Goal: Task Accomplishment & Management: Use online tool/utility

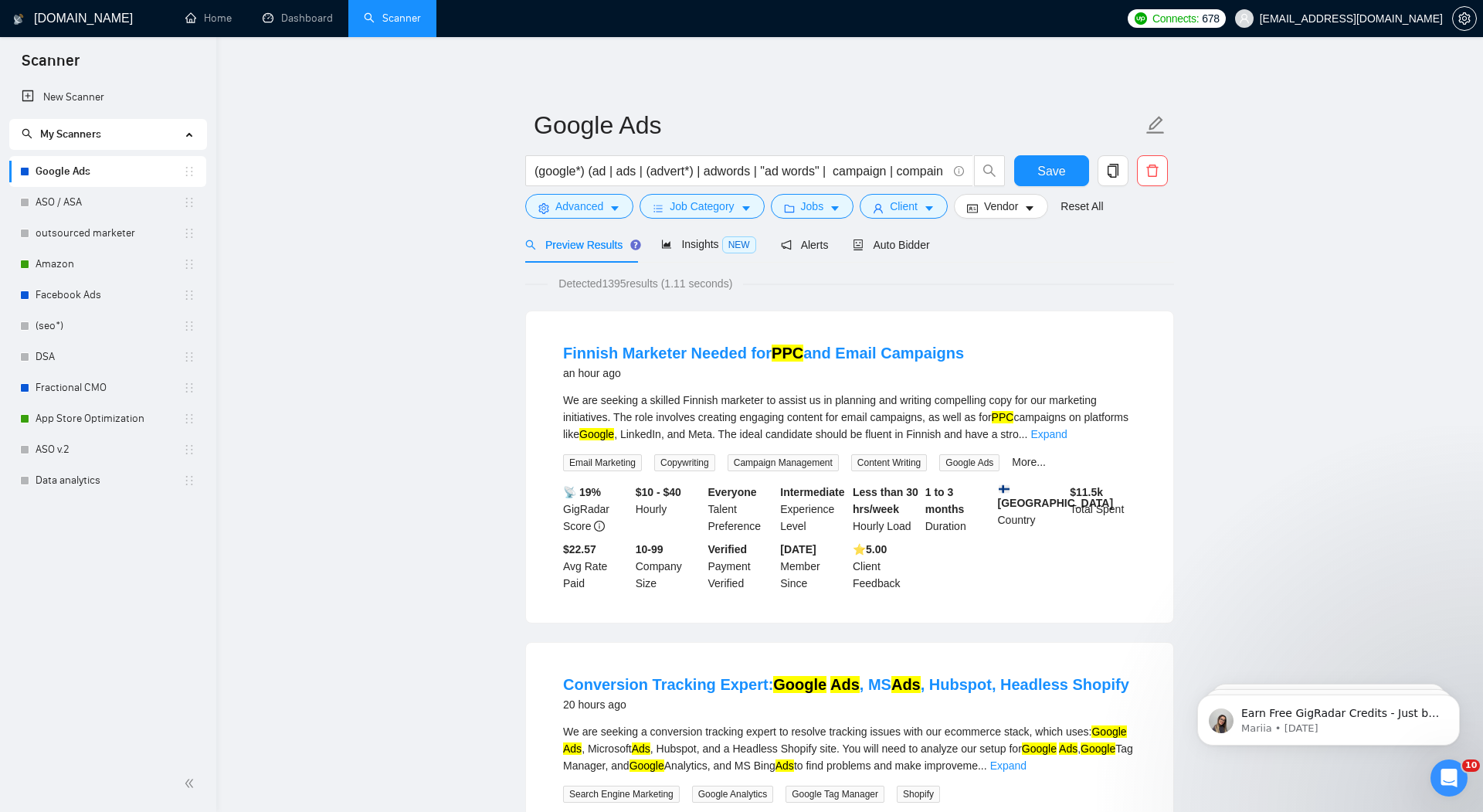
click at [75, 174] on link "Google Ads" at bounding box center [110, 171] width 147 height 31
click at [697, 240] on span "Insights NEW" at bounding box center [709, 243] width 94 height 12
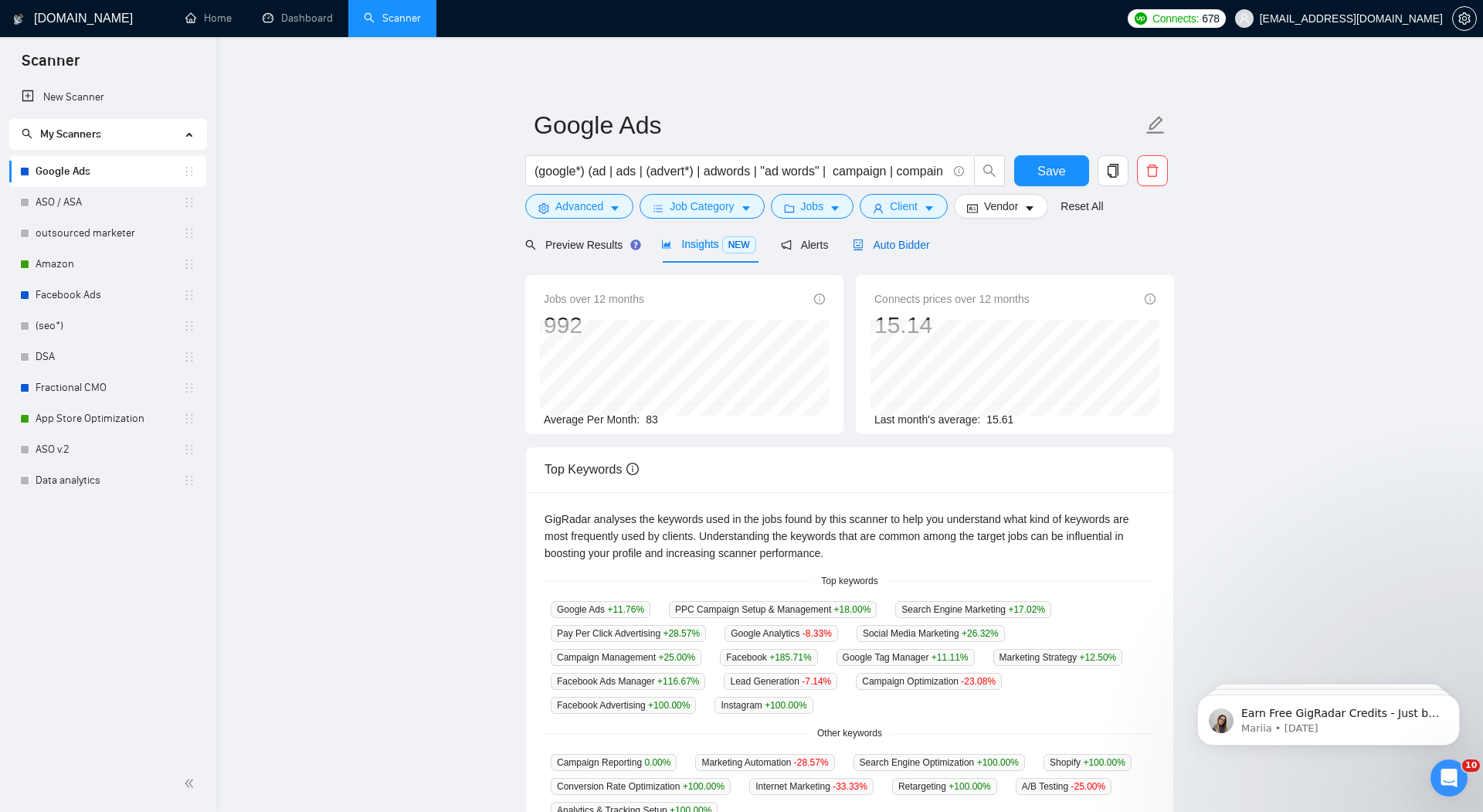
click at [901, 242] on span "Auto Bidder" at bounding box center [890, 244] width 77 height 12
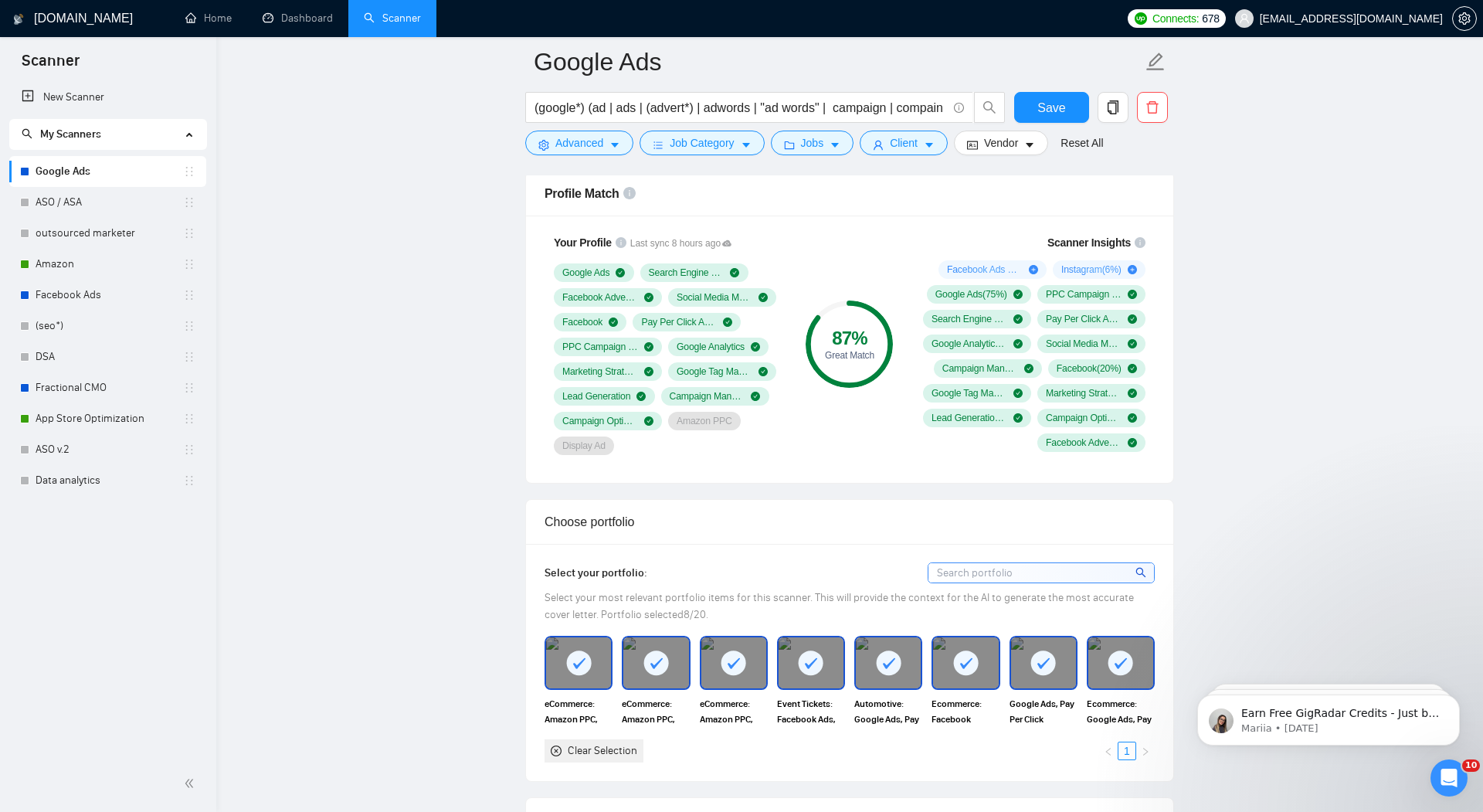
scroll to position [1012, 0]
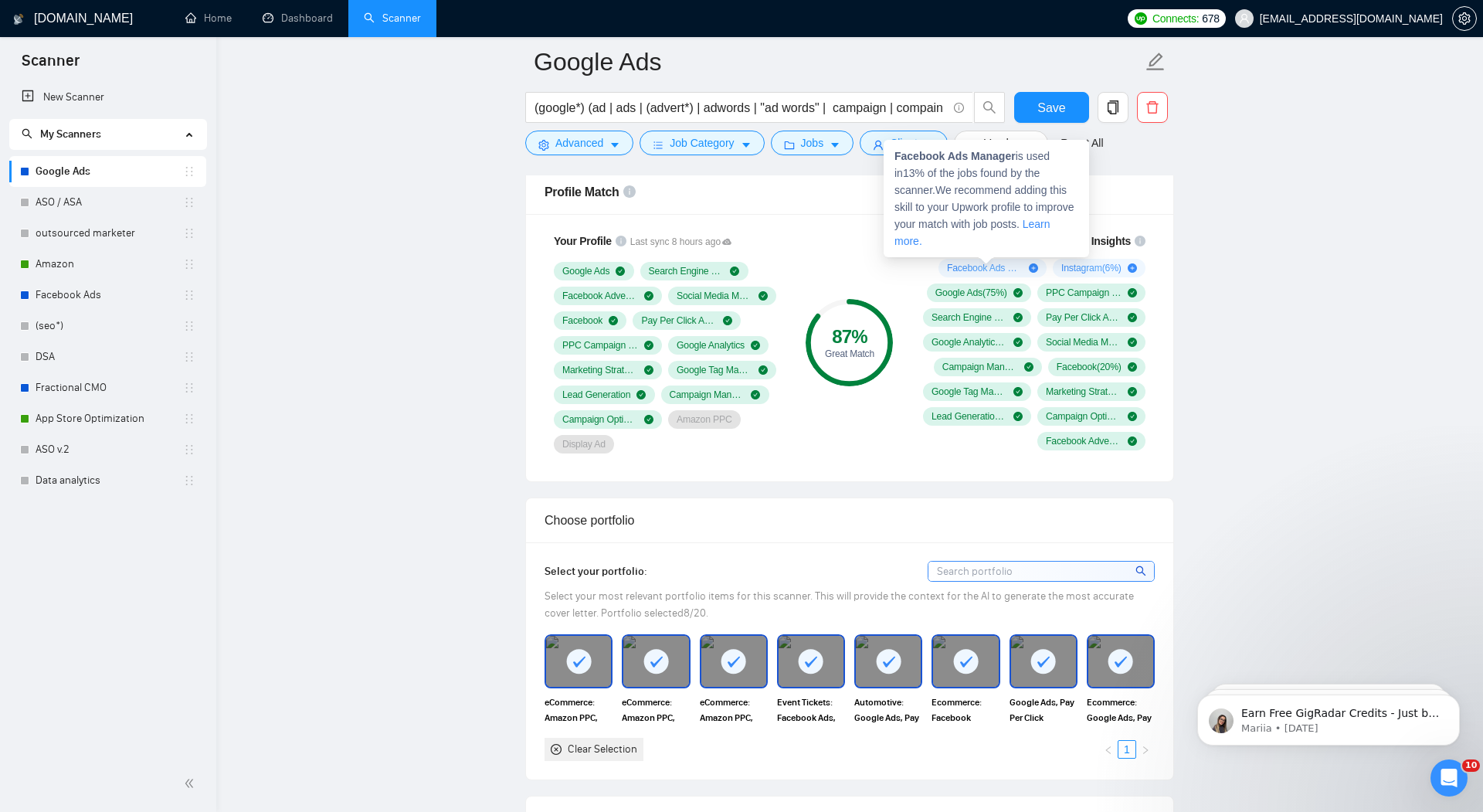
click at [1029, 265] on icon "plus-circle" at bounding box center [1033, 268] width 9 height 9
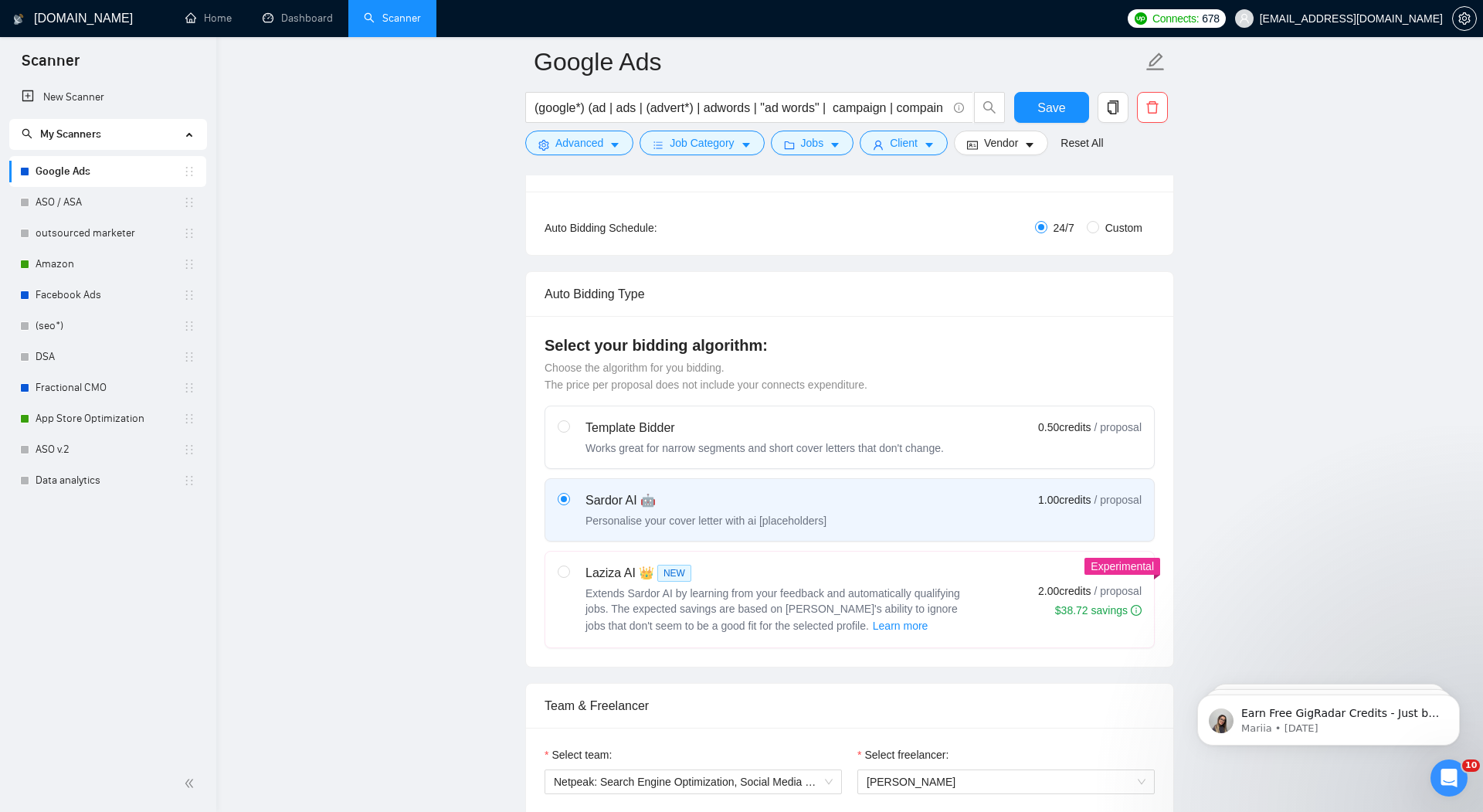
scroll to position [0, 0]
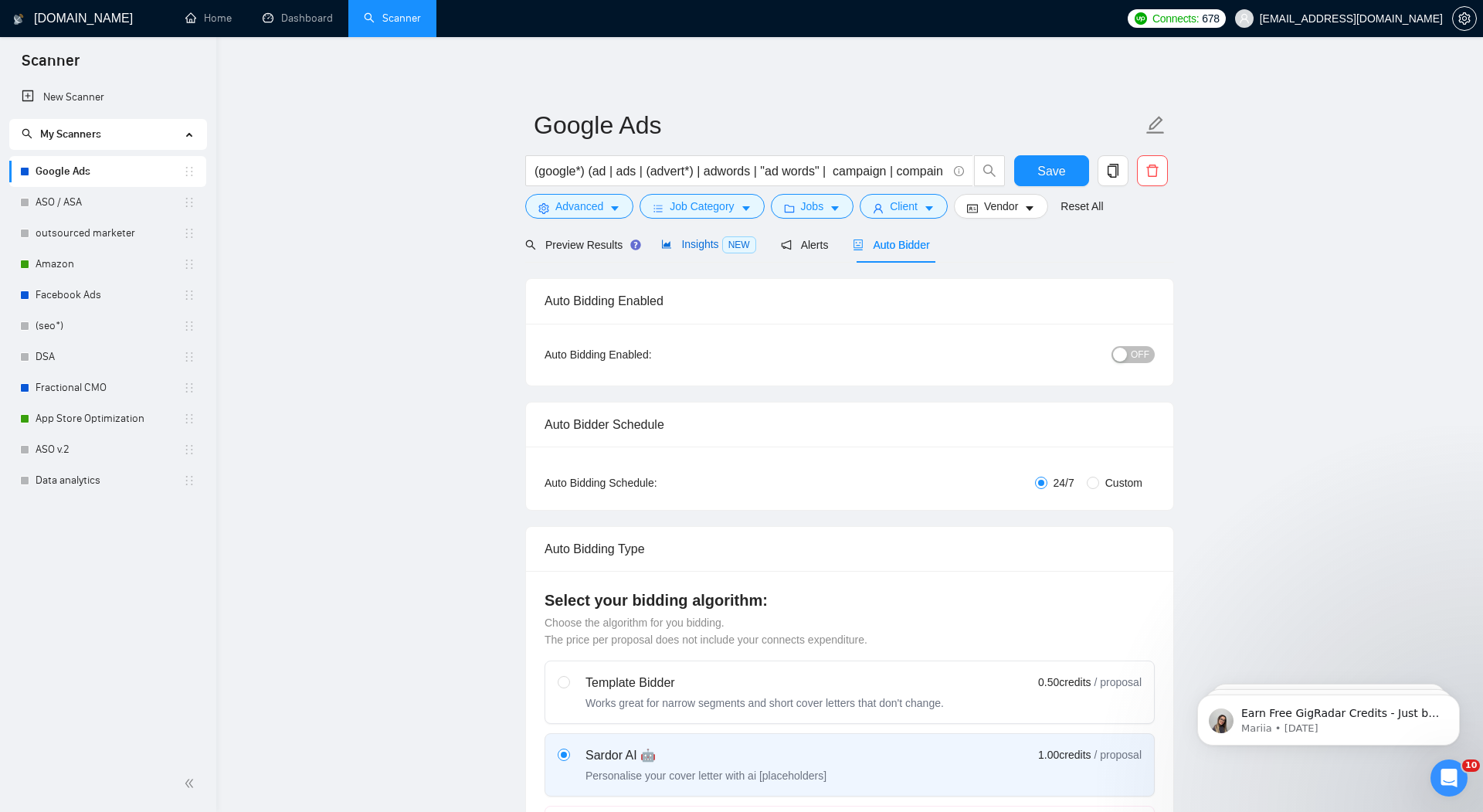
click at [700, 241] on span "Insights NEW" at bounding box center [709, 243] width 94 height 12
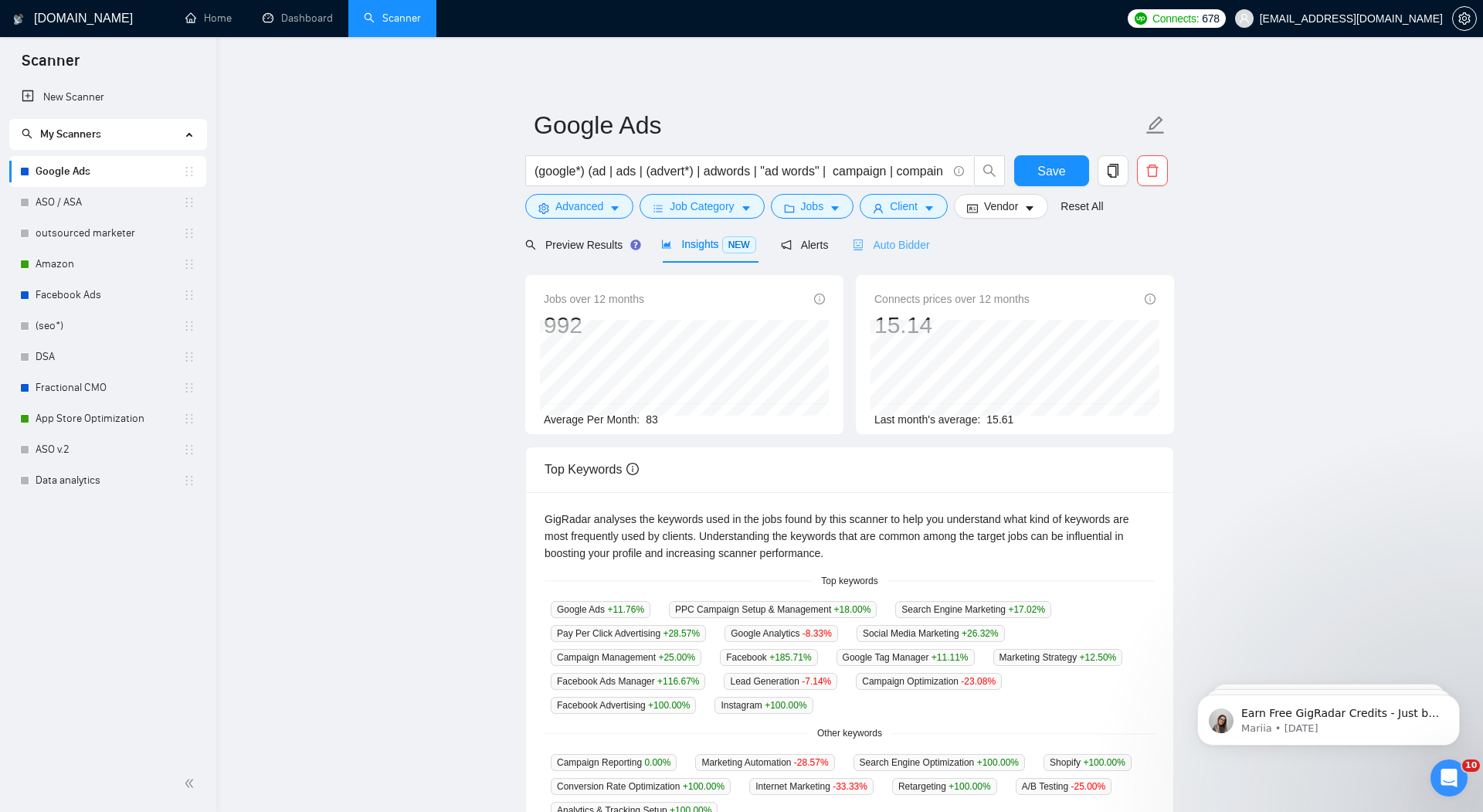
click at [912, 235] on div "Auto Bidder" at bounding box center [890, 244] width 77 height 36
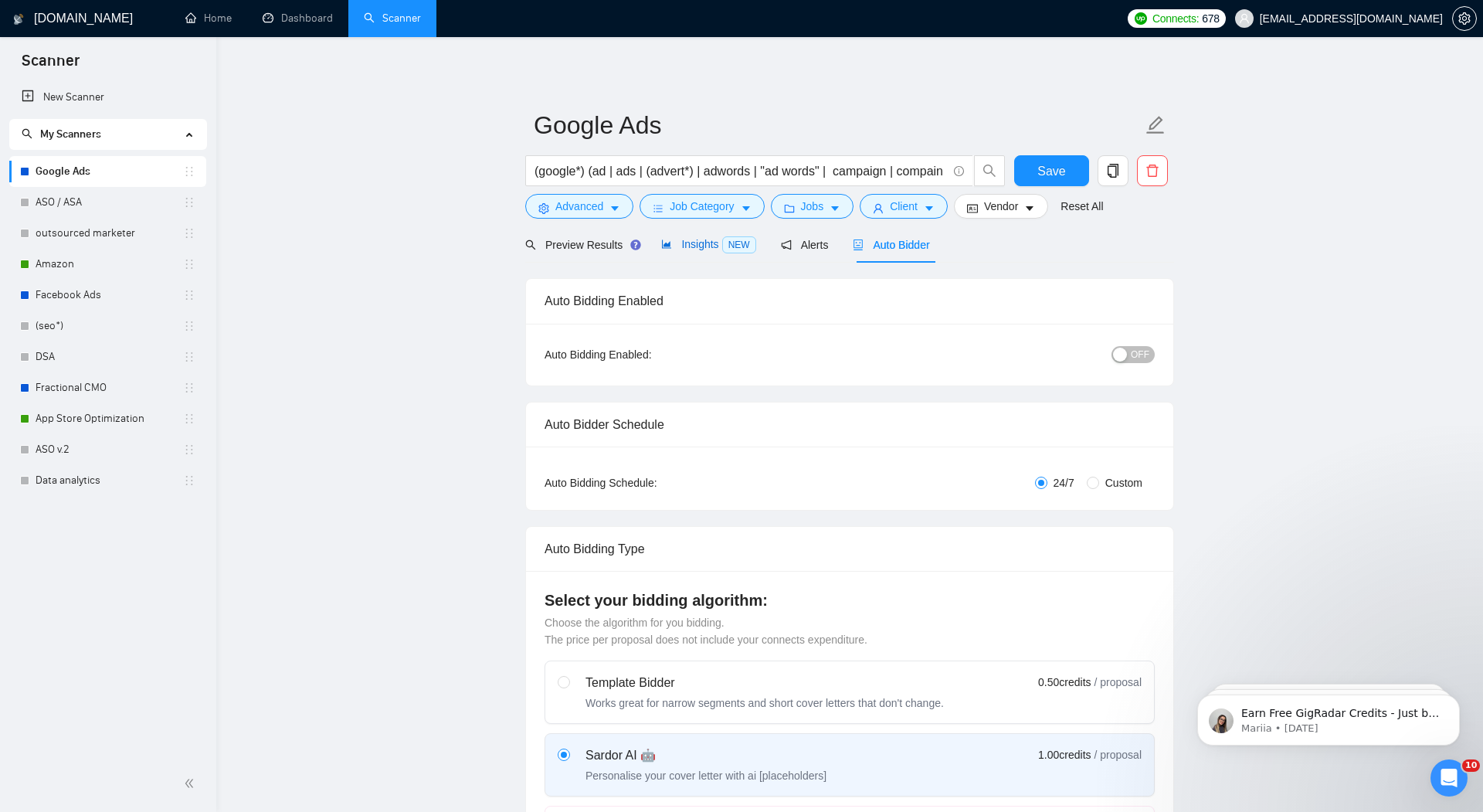
click at [695, 238] on span "Insights NEW" at bounding box center [709, 243] width 94 height 12
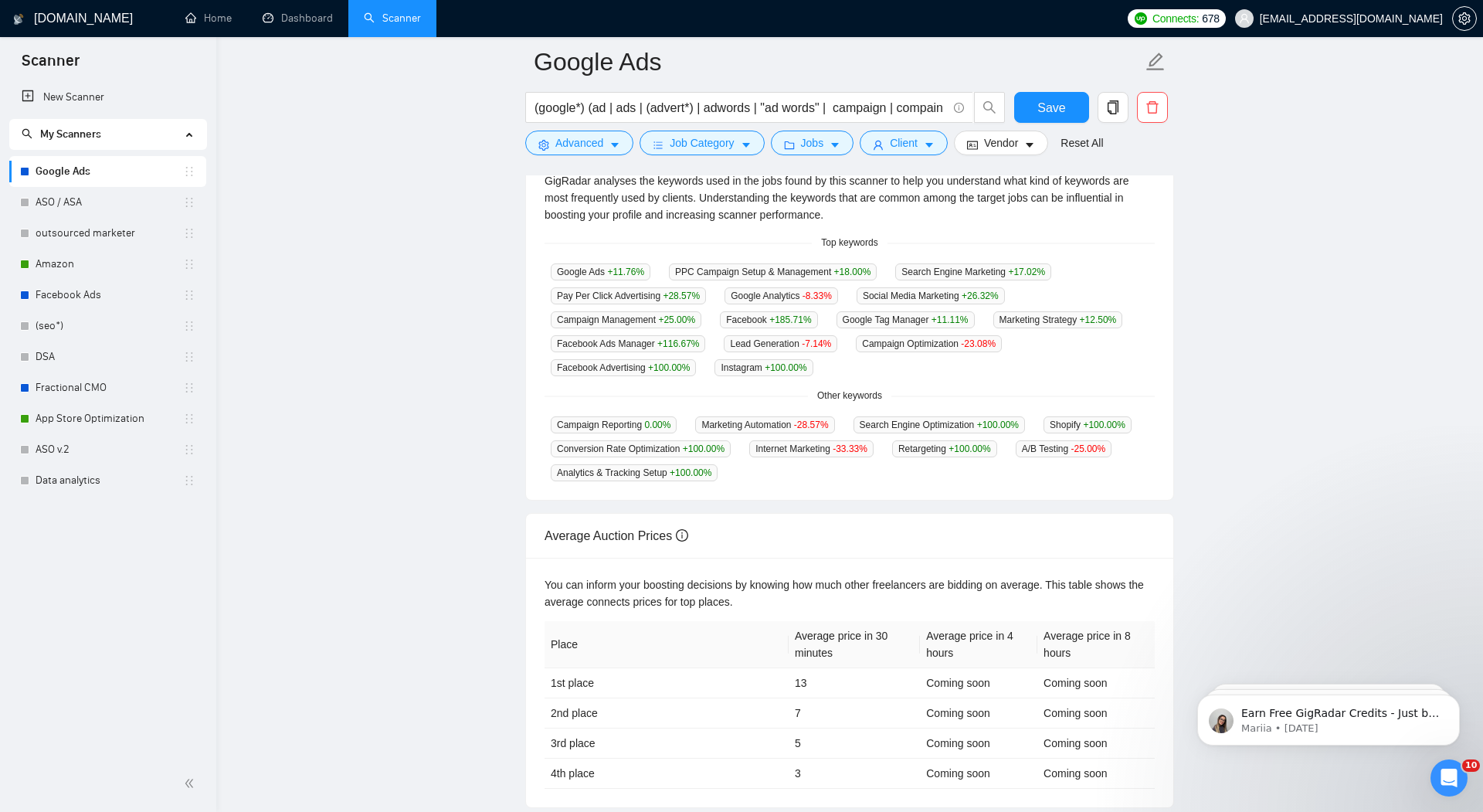
scroll to position [326, 0]
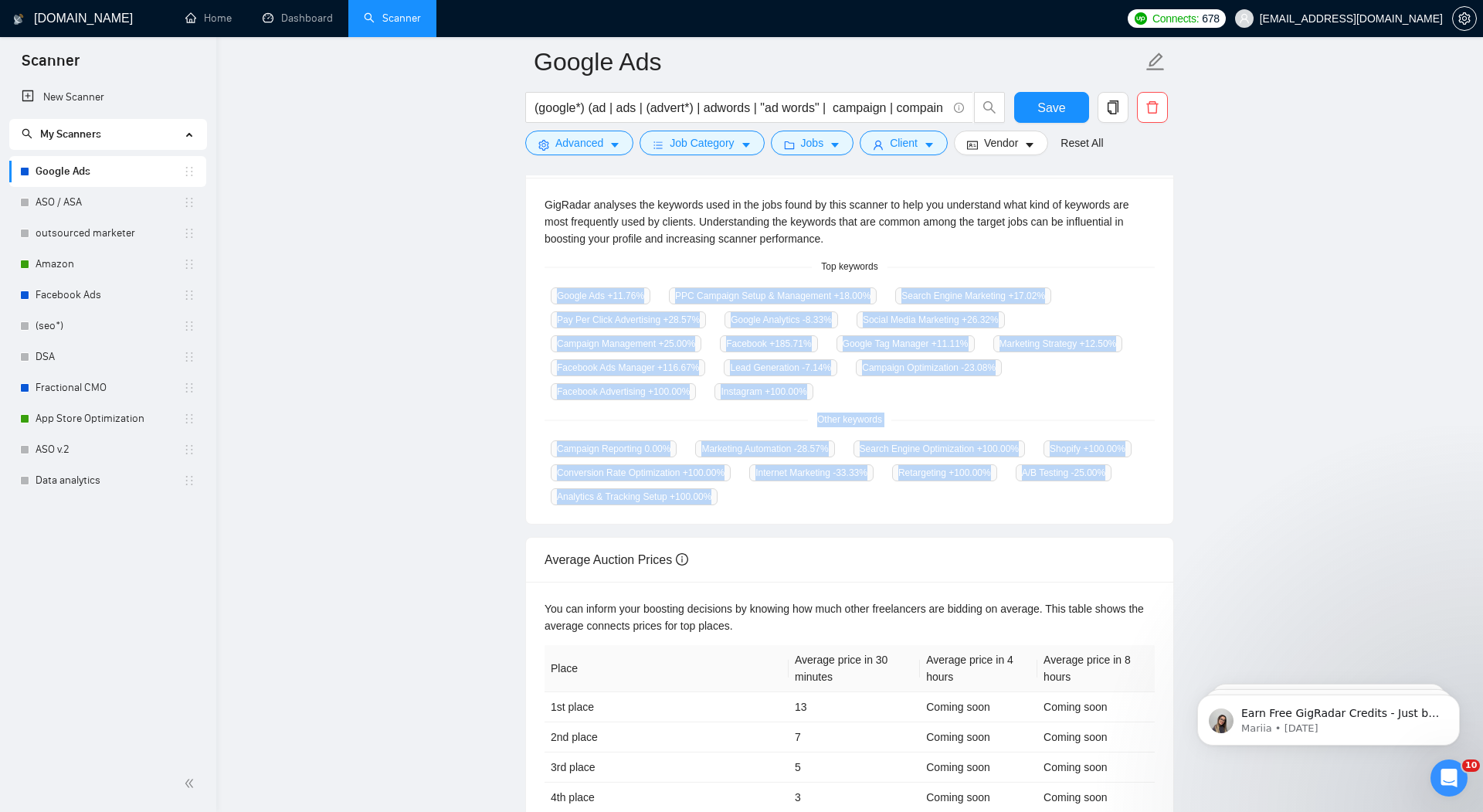
drag, startPoint x: 542, startPoint y: 288, endPoint x: 1050, endPoint y: 511, distance: 554.8
click at [1050, 511] on div "GigRadar analyses the keywords used in the jobs found by this scanner to help y…" at bounding box center [850, 351] width 647 height 347
copy div "Google Ads +11.76 % PPC Campaign Setup & Management +18.00 % Search Engine Mark…"
